Goal: Use online tool/utility: Utilize a website feature to perform a specific function

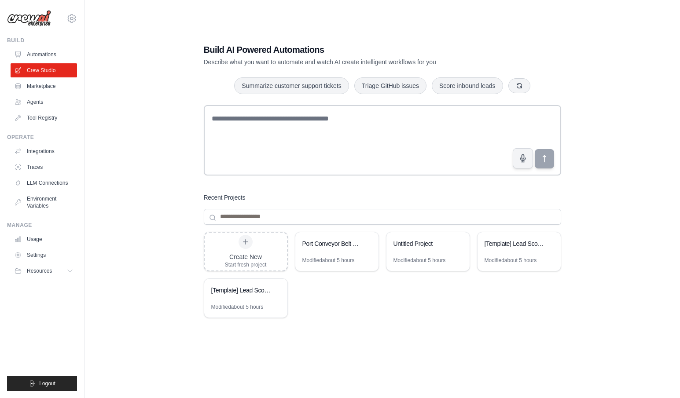
click at [154, 111] on div "Build AI Powered Automations Describe what you want to automate and watch AI cr…" at bounding box center [382, 208] width 567 height 398
click at [337, 248] on div "Port Conveyor Belt Control System" at bounding box center [332, 244] width 60 height 11
click at [336, 251] on div "Port Conveyor Belt Control System" at bounding box center [336, 244] width 83 height 25
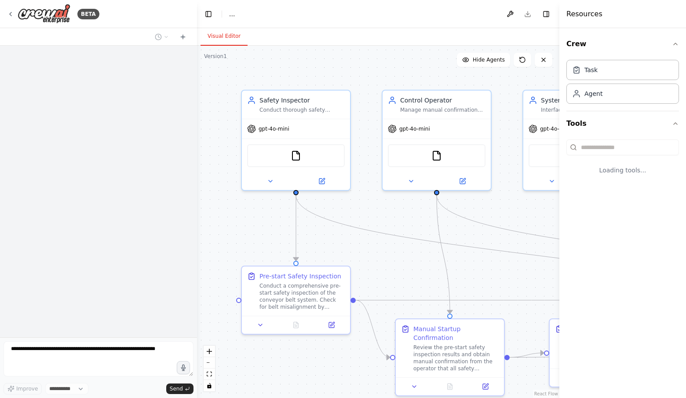
select select "****"
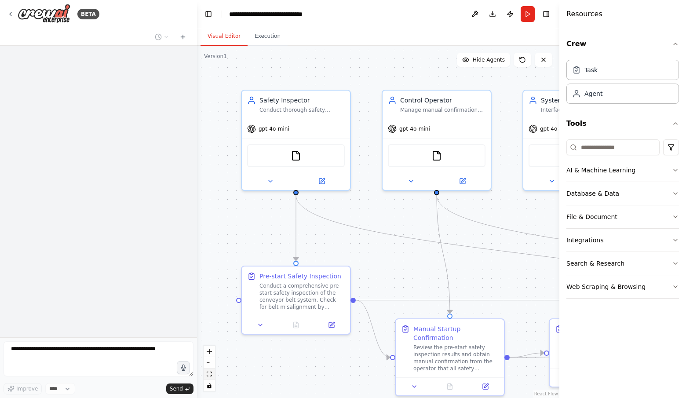
click at [208, 370] on button "fit view" at bounding box center [209, 374] width 11 height 11
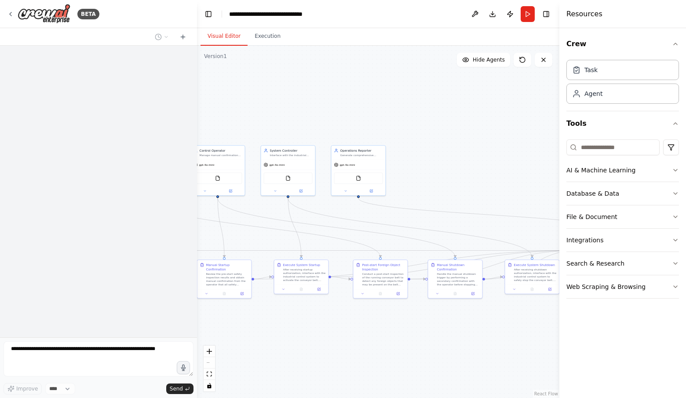
click at [208, 367] on div "React Flow controls" at bounding box center [209, 369] width 11 height 46
click at [144, 238] on div at bounding box center [98, 192] width 197 height 292
click at [145, 224] on div at bounding box center [98, 192] width 197 height 292
click at [87, 96] on div at bounding box center [98, 192] width 197 height 292
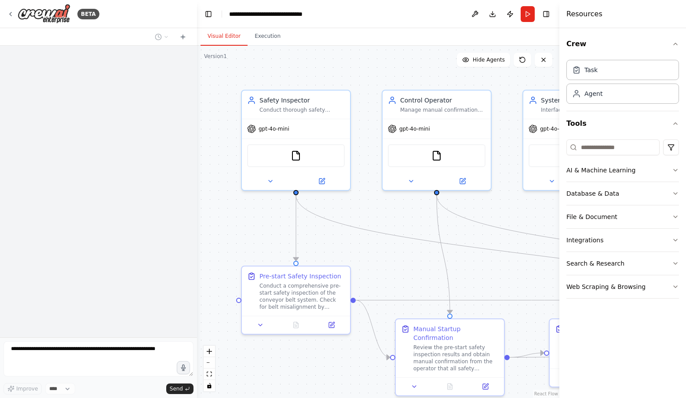
click at [162, 84] on div at bounding box center [98, 192] width 197 height 292
click at [161, 90] on div at bounding box center [98, 192] width 197 height 292
drag, startPoint x: 47, startPoint y: 18, endPoint x: 21, endPoint y: 70, distance: 58.8
click at [21, 70] on div at bounding box center [98, 192] width 197 height 292
drag, startPoint x: 7, startPoint y: 13, endPoint x: 153, endPoint y: 117, distance: 179.0
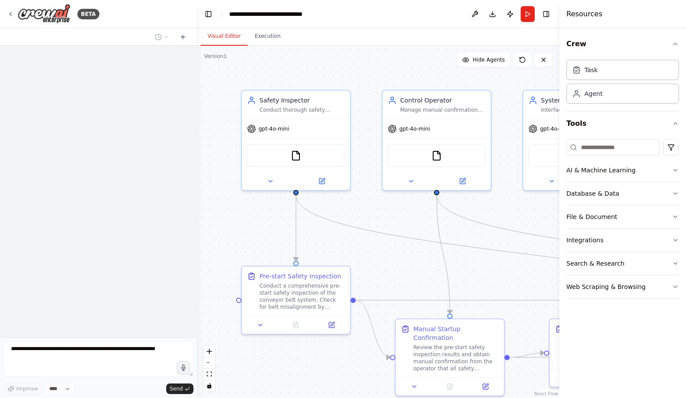
click at [153, 117] on div at bounding box center [98, 192] width 197 height 292
click at [122, 103] on div at bounding box center [98, 192] width 197 height 292
click at [138, 67] on div at bounding box center [98, 192] width 197 height 292
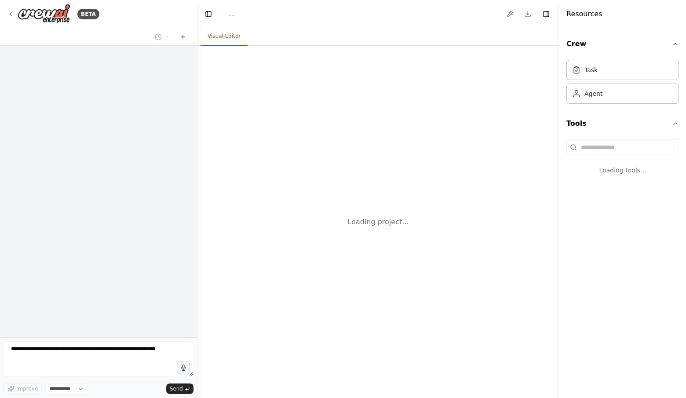
select select "****"
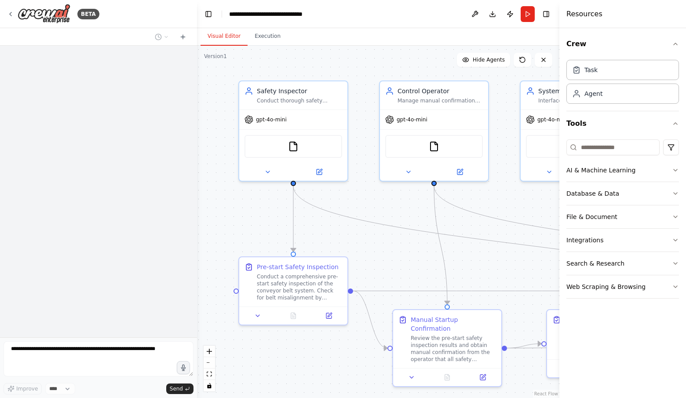
drag, startPoint x: 225, startPoint y: 238, endPoint x: 223, endPoint y: 229, distance: 9.5
click at [223, 229] on div ".deletable-edge-delete-btn { width: 20px; height: 20px; border: 0px solid #ffff…" at bounding box center [378, 222] width 363 height 352
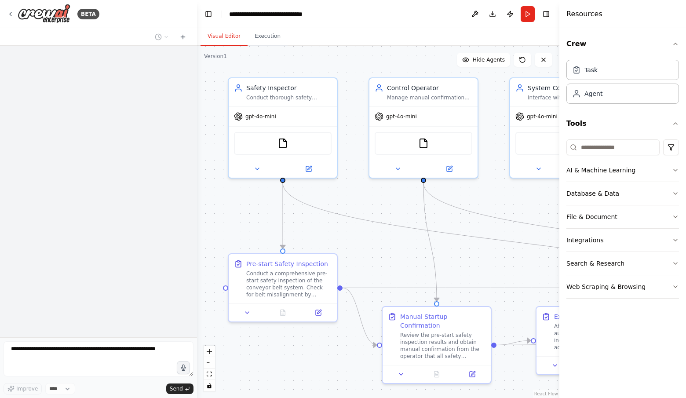
drag, startPoint x: 424, startPoint y: 269, endPoint x: 413, endPoint y: 266, distance: 11.4
click at [413, 266] on div ".deletable-edge-delete-btn { width: 20px; height: 20px; border: 0px solid #ffff…" at bounding box center [378, 222] width 363 height 352
click at [212, 17] on button "Toggle Left Sidebar" at bounding box center [208, 14] width 12 height 12
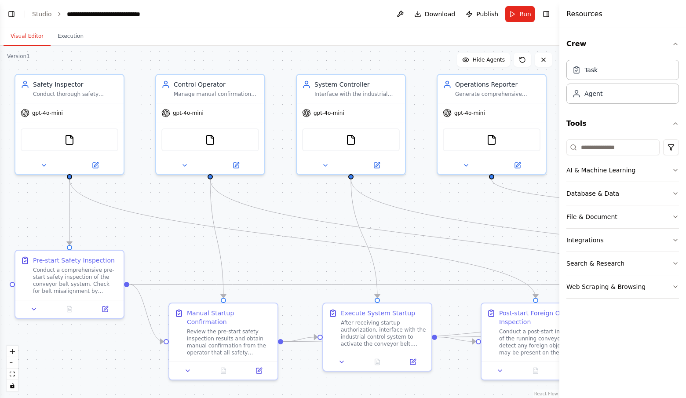
drag, startPoint x: 312, startPoint y: 247, endPoint x: 296, endPoint y: 244, distance: 16.7
click at [296, 244] on div ".deletable-edge-delete-btn { width: 20px; height: 20px; border: 0px solid #ffff…" at bounding box center [280, 222] width 560 height 352
click at [13, 365] on button "zoom out" at bounding box center [12, 362] width 11 height 11
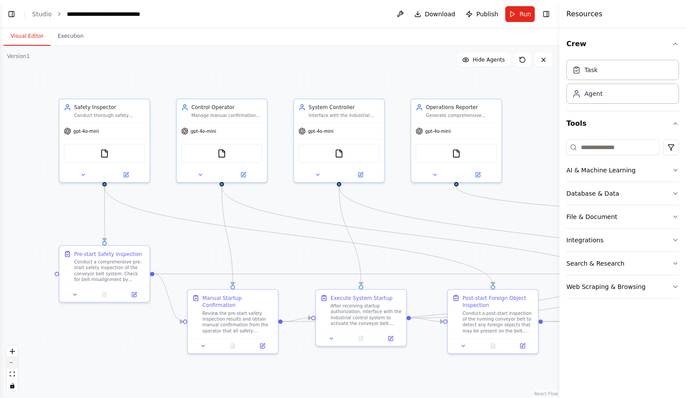
click at [13, 365] on button "zoom out" at bounding box center [12, 362] width 11 height 11
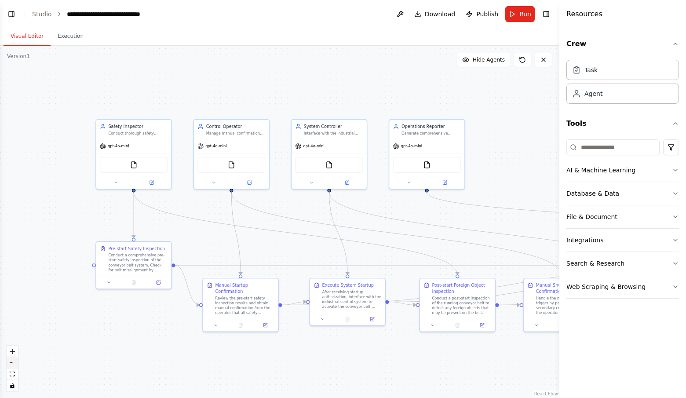
click at [13, 365] on button "zoom out" at bounding box center [12, 362] width 11 height 11
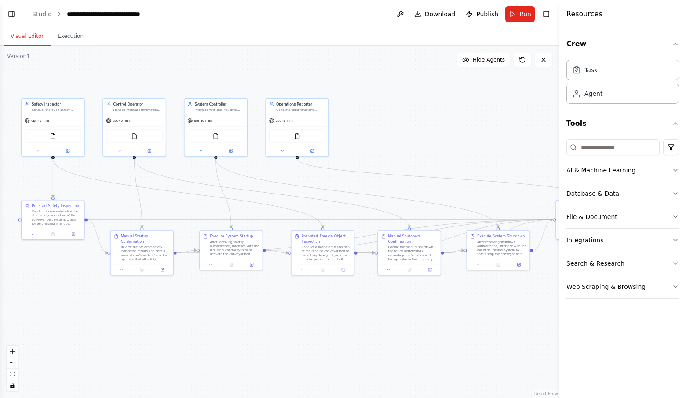
drag, startPoint x: 136, startPoint y: 338, endPoint x: 30, endPoint y: 300, distance: 111.9
click at [30, 300] on div ".deletable-edge-delete-btn { width: 20px; height: 20px; border: 0px solid #ffff…" at bounding box center [280, 222] width 560 height 352
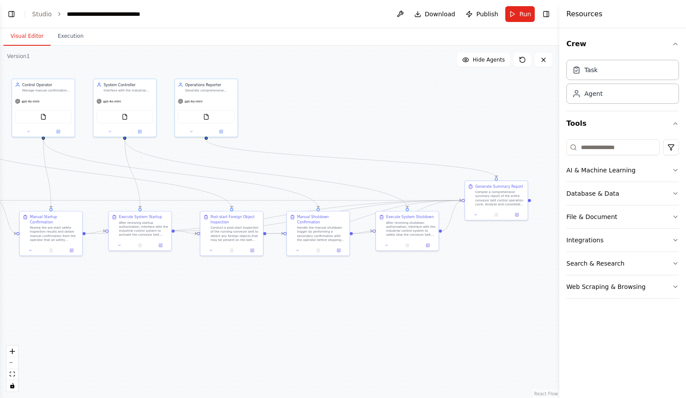
drag, startPoint x: 436, startPoint y: 317, endPoint x: 326, endPoint y: 301, distance: 111.6
click at [326, 301] on div ".deletable-edge-delete-btn { width: 20px; height: 20px; border: 0px solid #ffff…" at bounding box center [280, 222] width 560 height 352
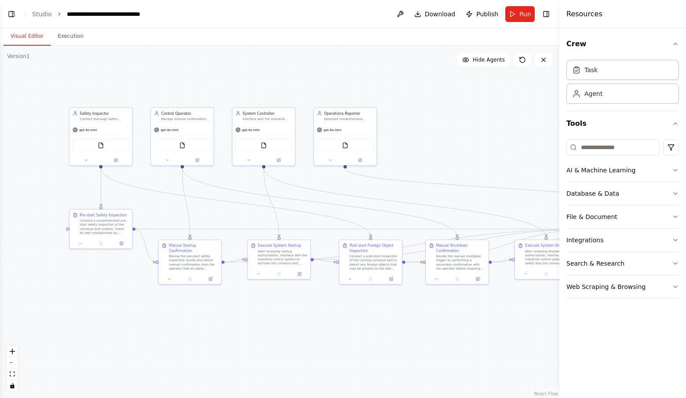
drag, startPoint x: 254, startPoint y: 303, endPoint x: 390, endPoint y: 324, distance: 138.0
click at [390, 324] on div ".deletable-edge-delete-btn { width: 20px; height: 20px; border: 0px solid #ffff…" at bounding box center [280, 222] width 560 height 352
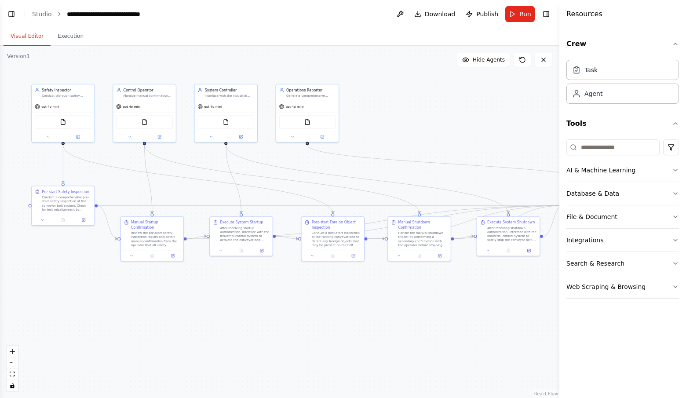
drag, startPoint x: 256, startPoint y: 323, endPoint x: 238, endPoint y: 302, distance: 27.8
click at [238, 302] on div ".deletable-edge-delete-btn { width: 20px; height: 20px; border: 0px solid #ffff…" at bounding box center [280, 222] width 560 height 352
click at [77, 133] on icon at bounding box center [76, 133] width 2 height 2
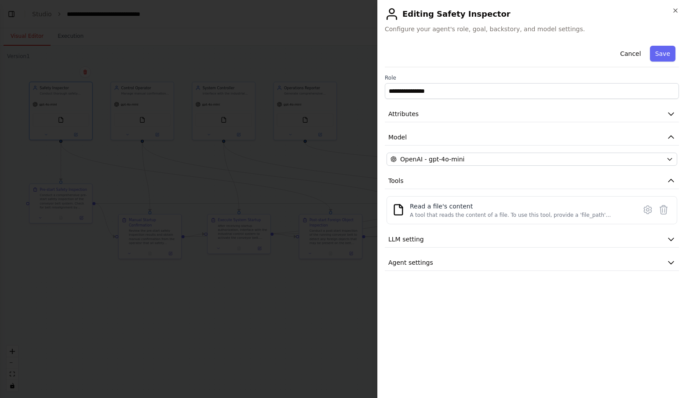
click at [227, 249] on div at bounding box center [343, 199] width 686 height 398
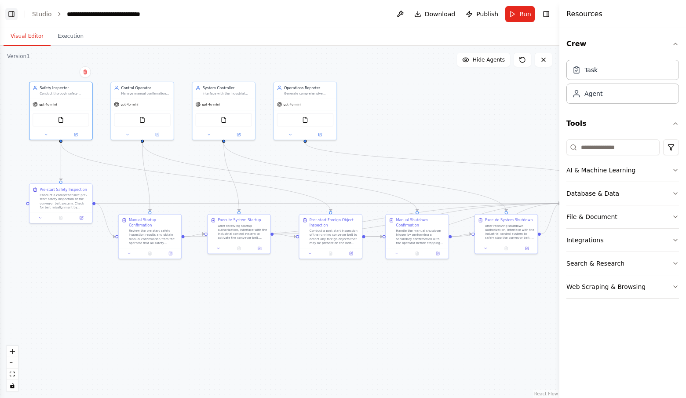
click at [16, 12] on button "Toggle Left Sidebar" at bounding box center [11, 14] width 12 height 12
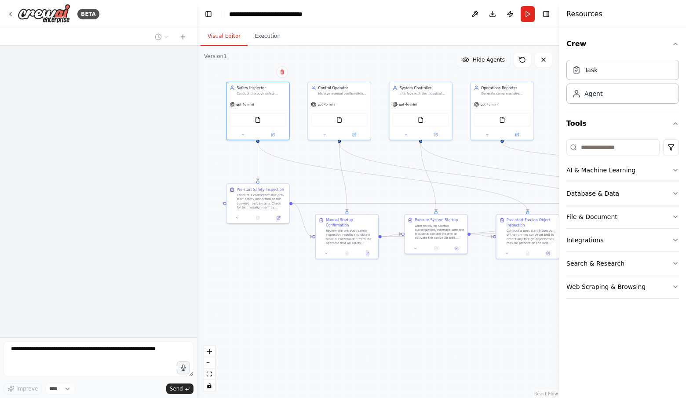
click at [484, 64] on button "Hide Agents" at bounding box center [483, 60] width 53 height 14
click at [484, 66] on button "Show Agents" at bounding box center [482, 60] width 55 height 14
click at [675, 176] on button "AI & Machine Learning" at bounding box center [623, 170] width 113 height 23
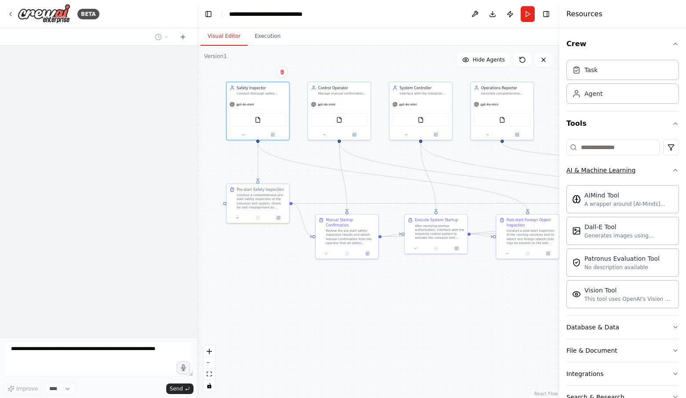
click at [672, 173] on icon "button" at bounding box center [675, 170] width 7 height 7
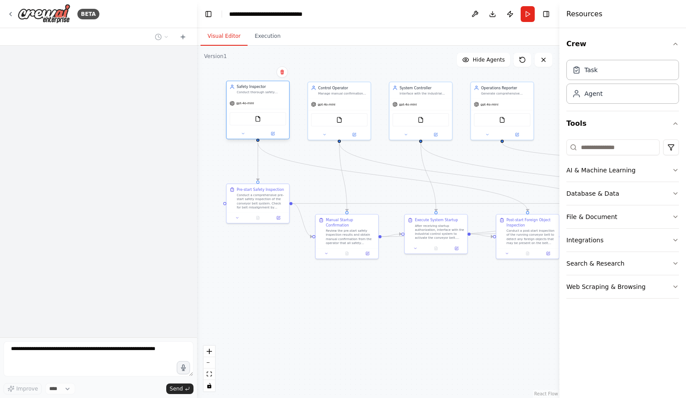
click at [260, 101] on div "gpt-4o-mini" at bounding box center [258, 103] width 62 height 11
click at [274, 139] on div "Safety Inspector Conduct thorough safety inspections of the conveyor belt syste…" at bounding box center [258, 110] width 64 height 59
click at [272, 134] on icon at bounding box center [273, 133] width 2 height 2
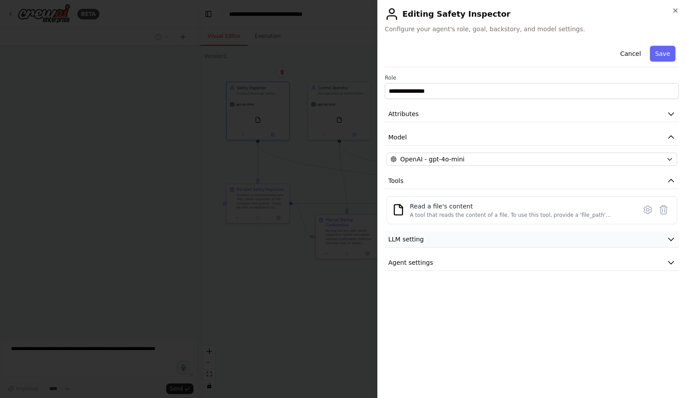
click at [426, 242] on button "LLM setting" at bounding box center [532, 239] width 294 height 16
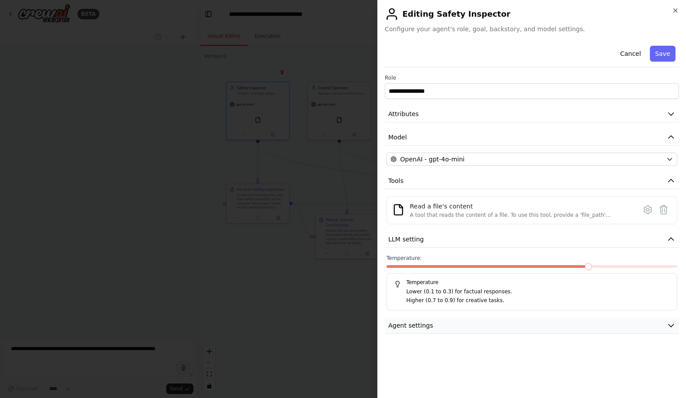
click at [416, 330] on button "Agent settings" at bounding box center [532, 326] width 294 height 16
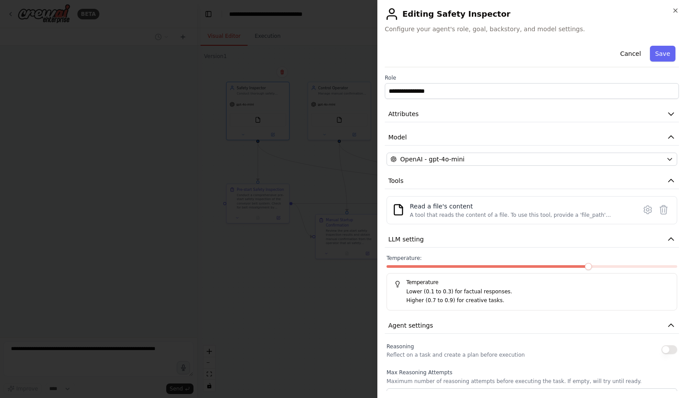
click at [363, 293] on div at bounding box center [343, 199] width 686 height 398
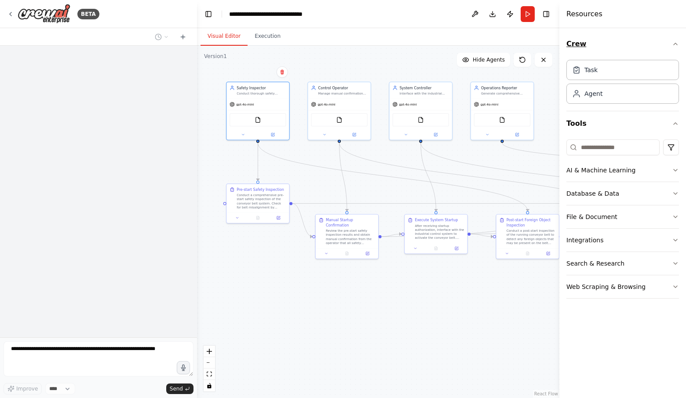
click at [676, 47] on icon "button" at bounding box center [675, 43] width 7 height 7
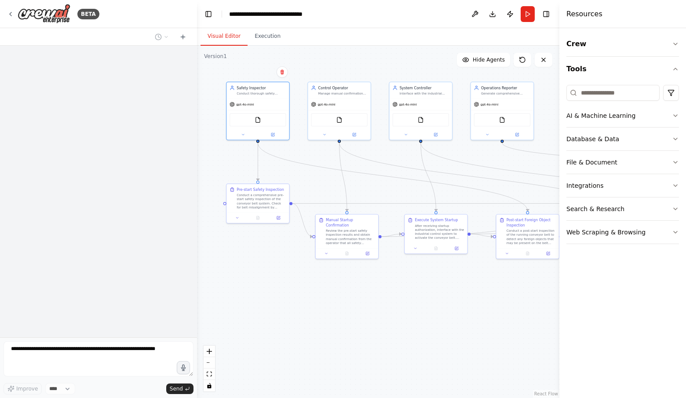
click at [512, 295] on div ".deletable-edge-delete-btn { width: 20px; height: 20px; border: 0px solid #ffff…" at bounding box center [378, 222] width 363 height 352
click at [210, 363] on button "zoom out" at bounding box center [209, 362] width 11 height 11
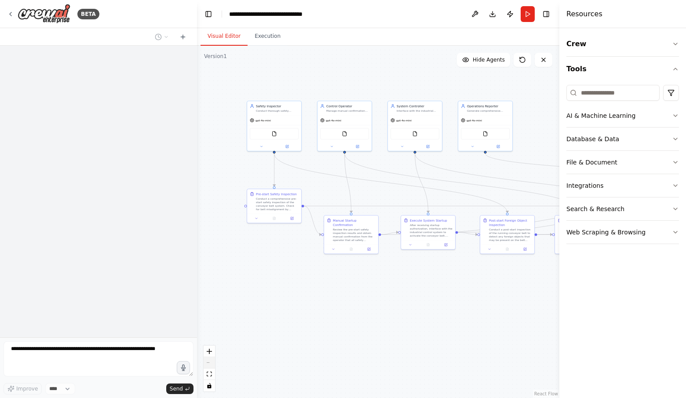
click at [210, 363] on div "React Flow controls" at bounding box center [209, 369] width 11 height 46
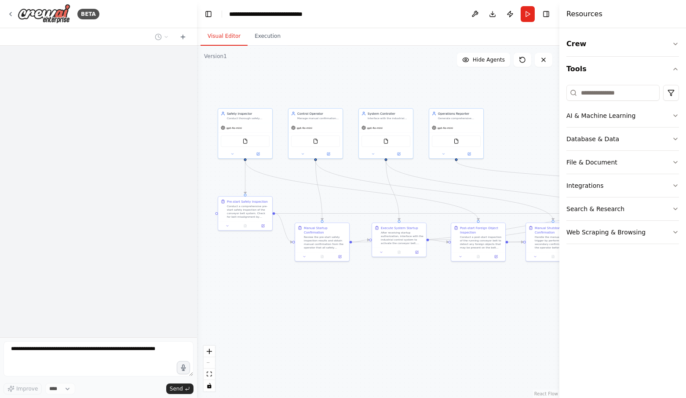
drag, startPoint x: 401, startPoint y: 279, endPoint x: 372, endPoint y: 286, distance: 30.0
click at [372, 286] on div ".deletable-edge-delete-btn { width: 20px; height: 20px; border: 0px solid #ffff…" at bounding box center [378, 222] width 363 height 352
click at [210, 366] on div "React Flow controls" at bounding box center [209, 369] width 11 height 46
click at [538, 99] on div ".deletable-edge-delete-btn { width: 20px; height: 20px; border: 0px solid #ffff…" at bounding box center [378, 222] width 363 height 352
click at [546, 17] on button "Toggle Right Sidebar" at bounding box center [546, 14] width 12 height 12
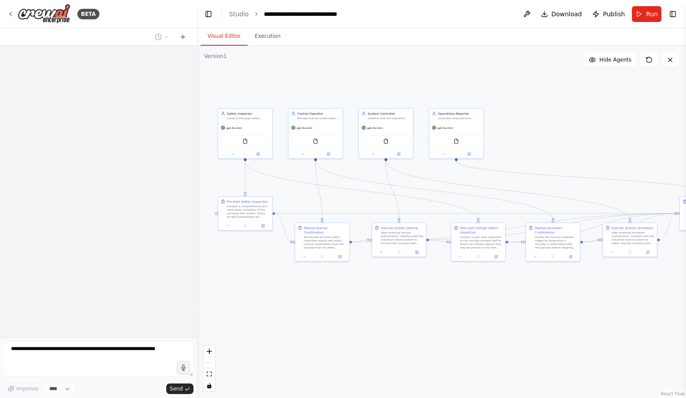
click at [588, 114] on div ".deletable-edge-delete-btn { width: 20px; height: 20px; border: 0px solid #ffff…" at bounding box center [441, 222] width 489 height 352
click at [184, 35] on icon at bounding box center [183, 36] width 7 height 7
click at [183, 37] on icon at bounding box center [183, 37] width 0 height 4
click at [151, 71] on div at bounding box center [98, 192] width 197 height 292
click at [104, 215] on div at bounding box center [98, 192] width 197 height 292
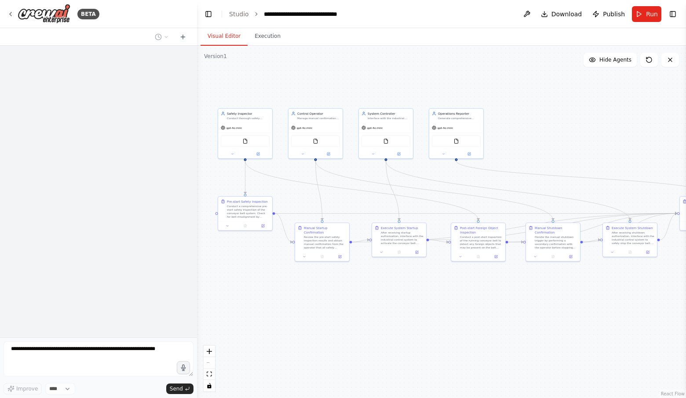
click at [256, 83] on div ".deletable-edge-delete-btn { width: 20px; height: 20px; border: 0px solid #ffff…" at bounding box center [441, 222] width 489 height 352
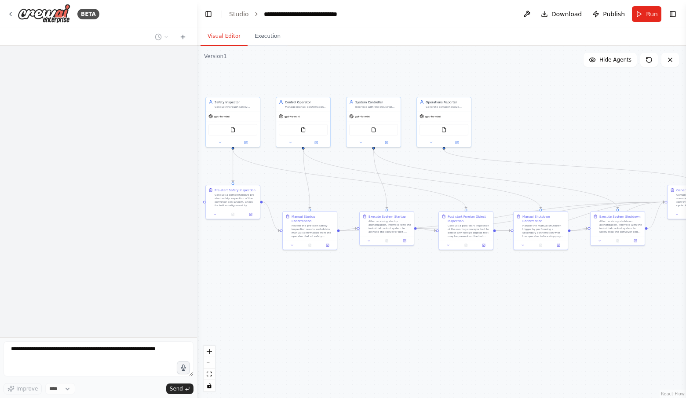
drag, startPoint x: 387, startPoint y: 324, endPoint x: 374, endPoint y: 312, distance: 16.8
click at [374, 312] on div ".deletable-edge-delete-btn { width: 20px; height: 20px; border: 0px solid #ffff…" at bounding box center [441, 222] width 489 height 352
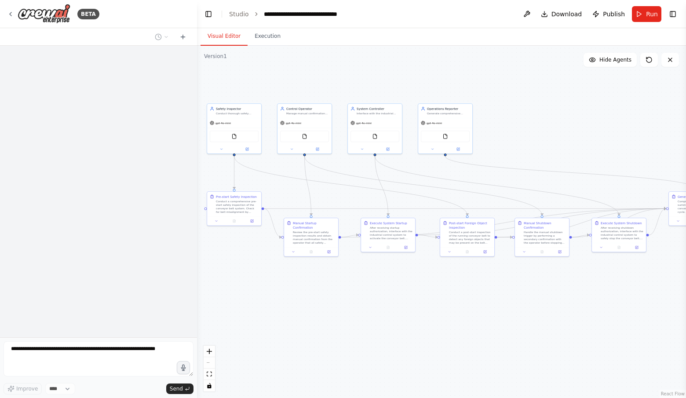
drag, startPoint x: 421, startPoint y: 297, endPoint x: 422, endPoint y: 304, distance: 6.7
click at [422, 304] on div ".deletable-edge-delete-btn { width: 20px; height: 20px; border: 0px solid #ffff…" at bounding box center [441, 222] width 489 height 352
click at [412, 303] on div ".deletable-edge-delete-btn { width: 20px; height: 20px; border: 0px solid #ffff…" at bounding box center [441, 222] width 489 height 352
